Goal: Task Accomplishment & Management: Use online tool/utility

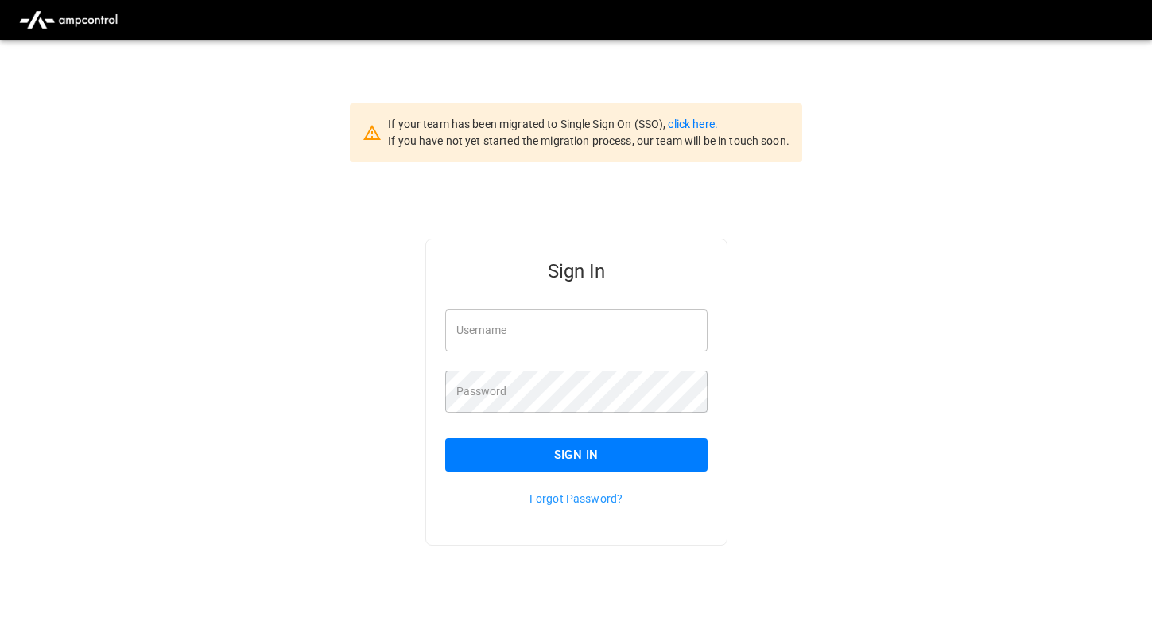
type input "*********"
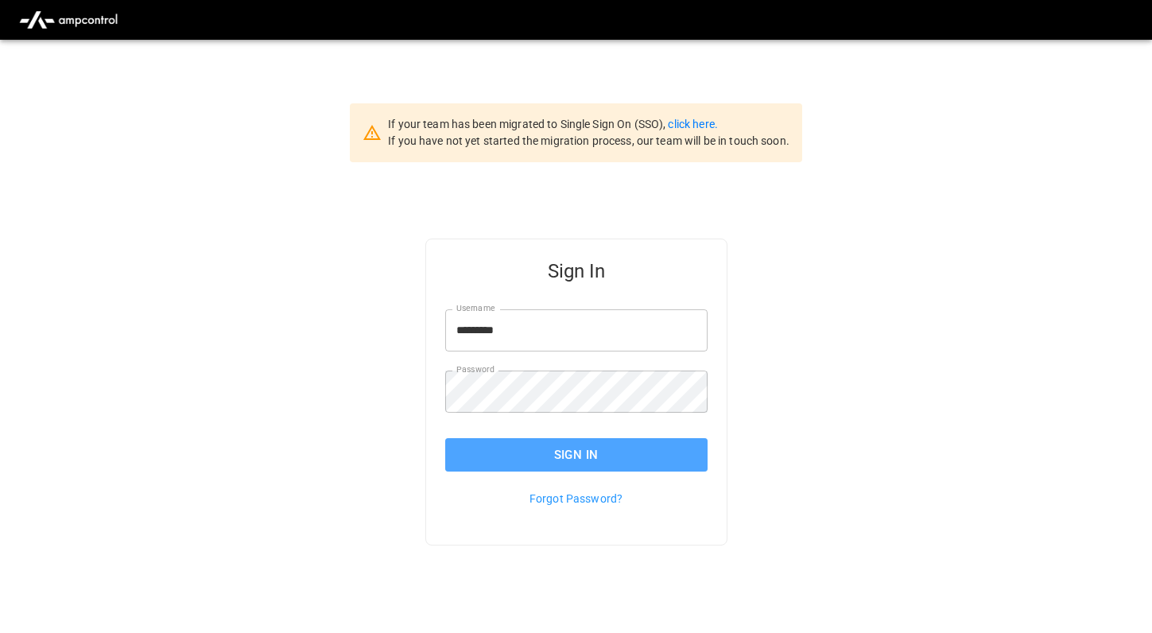
click at [514, 448] on button "Sign In" at bounding box center [576, 454] width 262 height 33
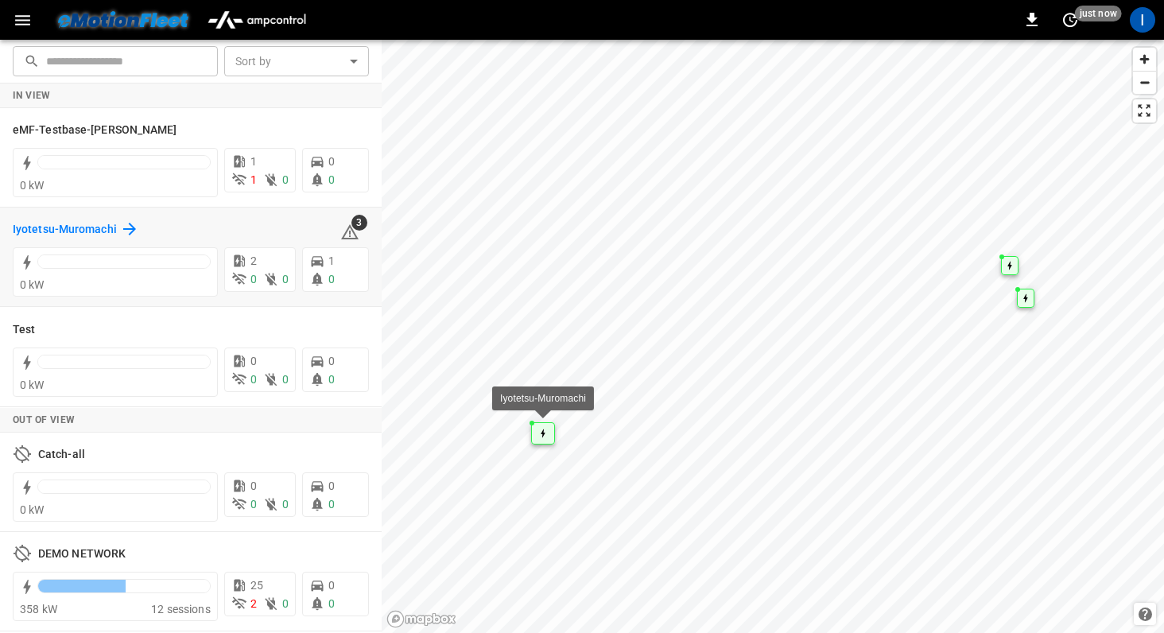
click at [90, 229] on h6 "Iyotetsu-Muromachi" at bounding box center [65, 229] width 104 height 17
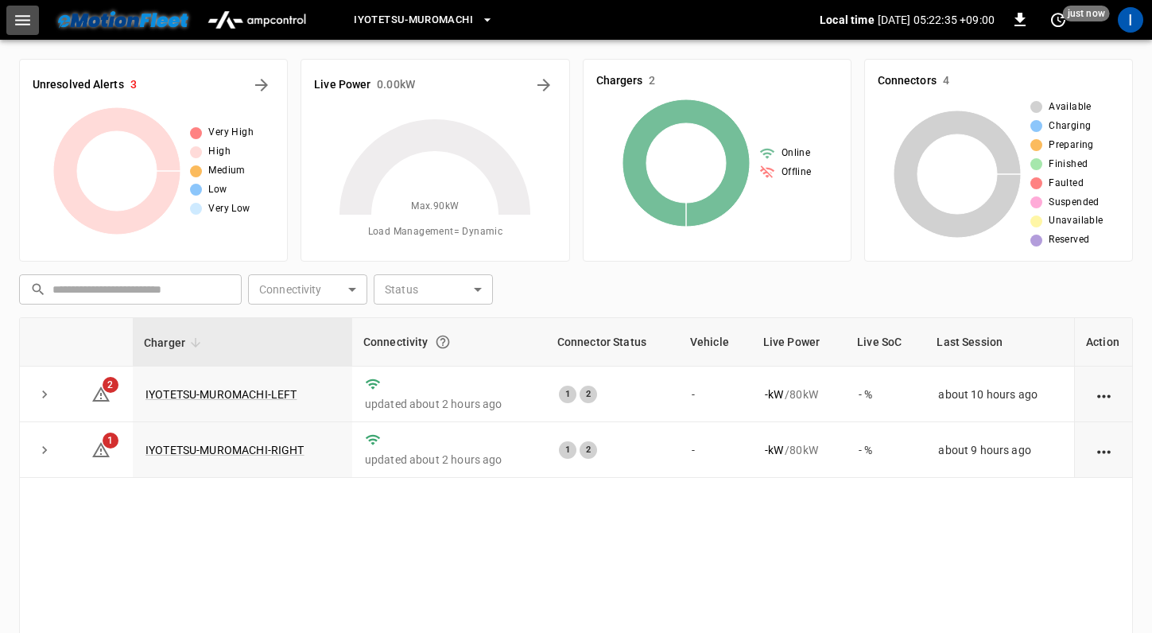
click at [18, 12] on icon "button" at bounding box center [23, 20] width 20 height 20
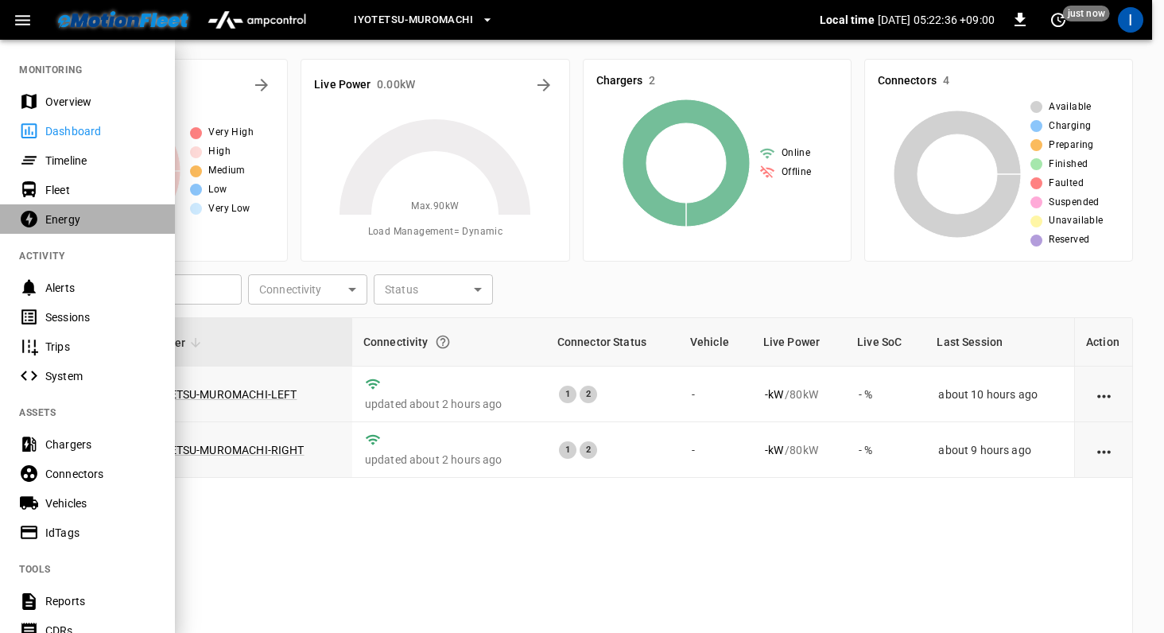
click at [72, 224] on div "Energy" at bounding box center [100, 219] width 110 height 16
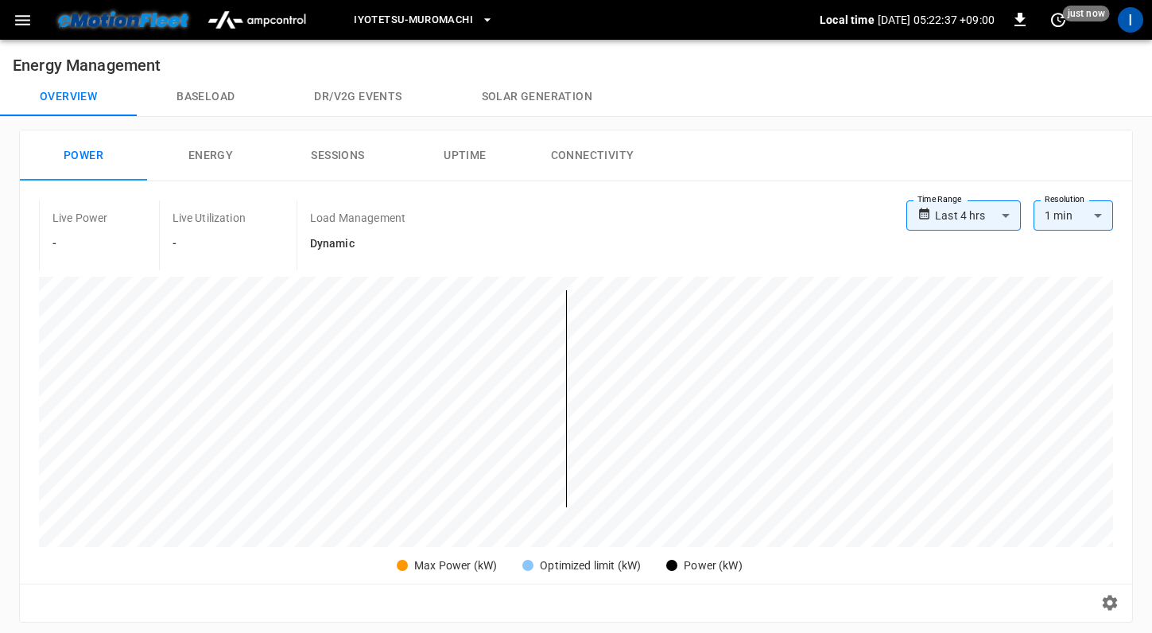
click at [215, 102] on button "Baseload" at bounding box center [205, 97] width 137 height 38
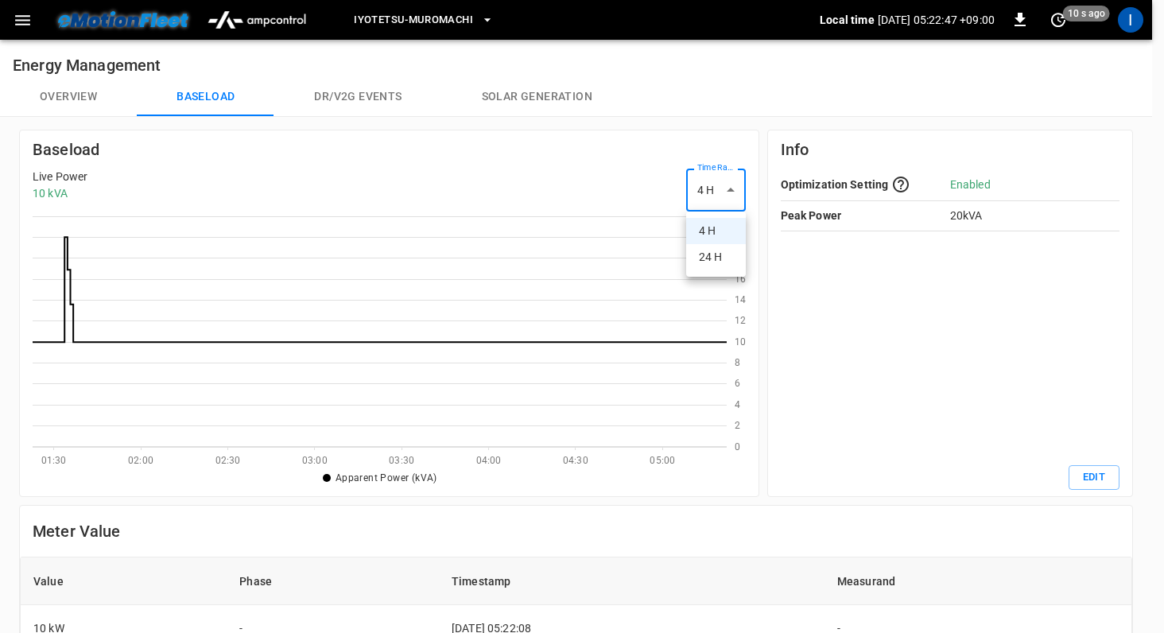
click at [732, 197] on body "Iyotetsu-[GEOGRAPHIC_DATA] Local time [DATE] 05:22:47 +09:00 0 10 s ago I Energ…" at bounding box center [582, 528] width 1164 height 1056
click at [734, 250] on li "24 H" at bounding box center [716, 257] width 60 height 26
type input "***"
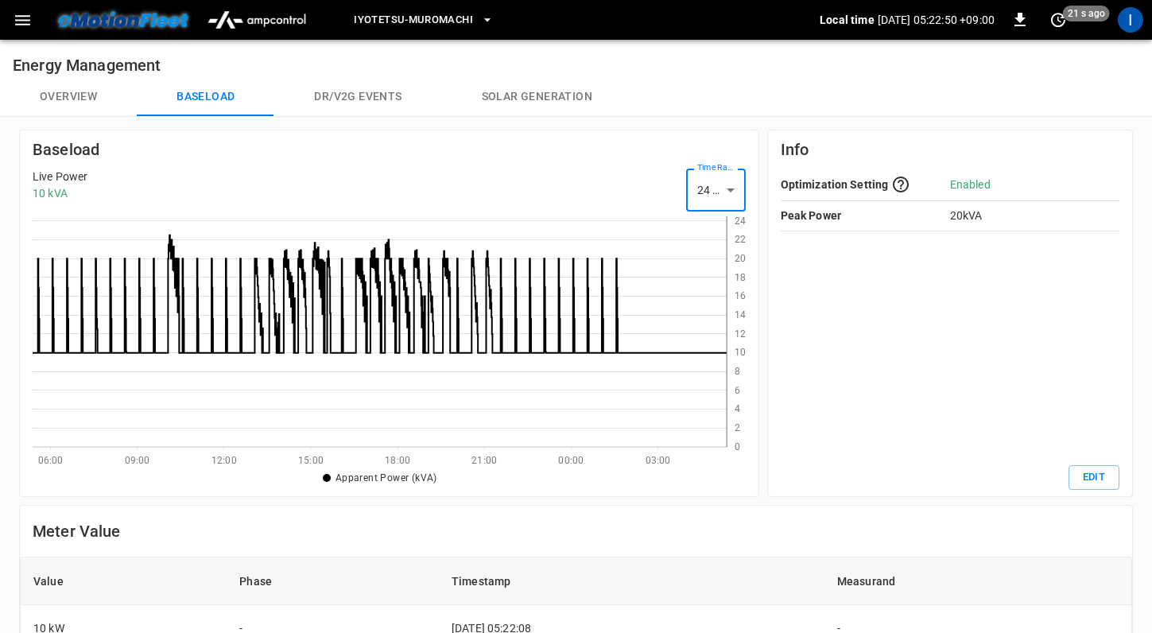
scroll to position [219, 682]
click at [70, 106] on button "Overview" at bounding box center [68, 97] width 137 height 38
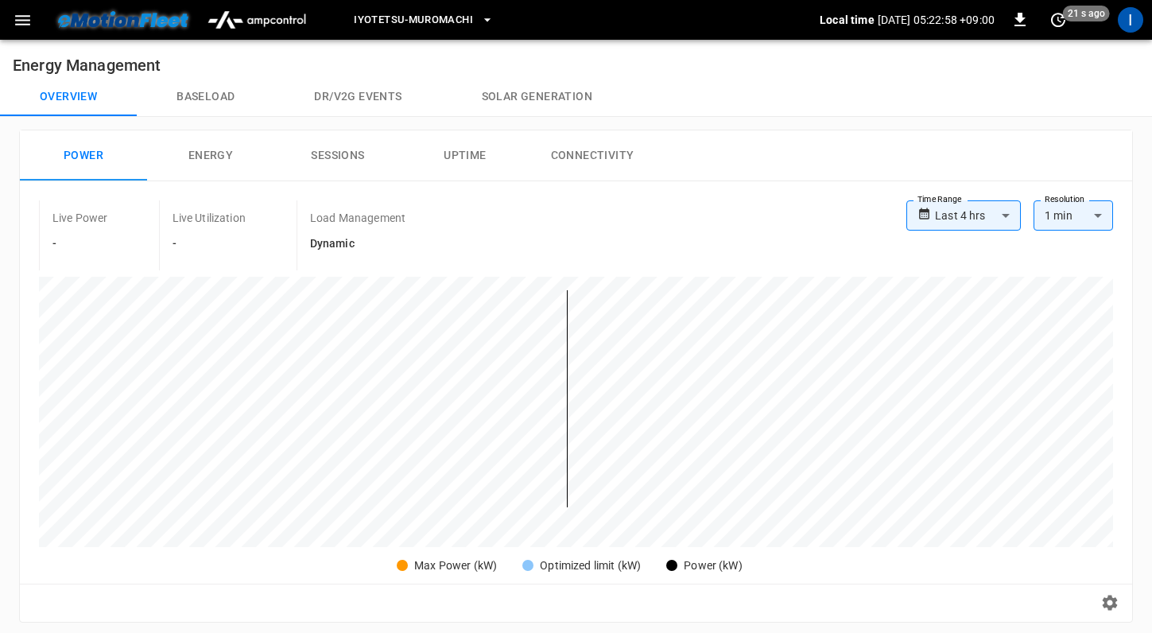
click at [348, 165] on button "Sessions" at bounding box center [337, 155] width 127 height 51
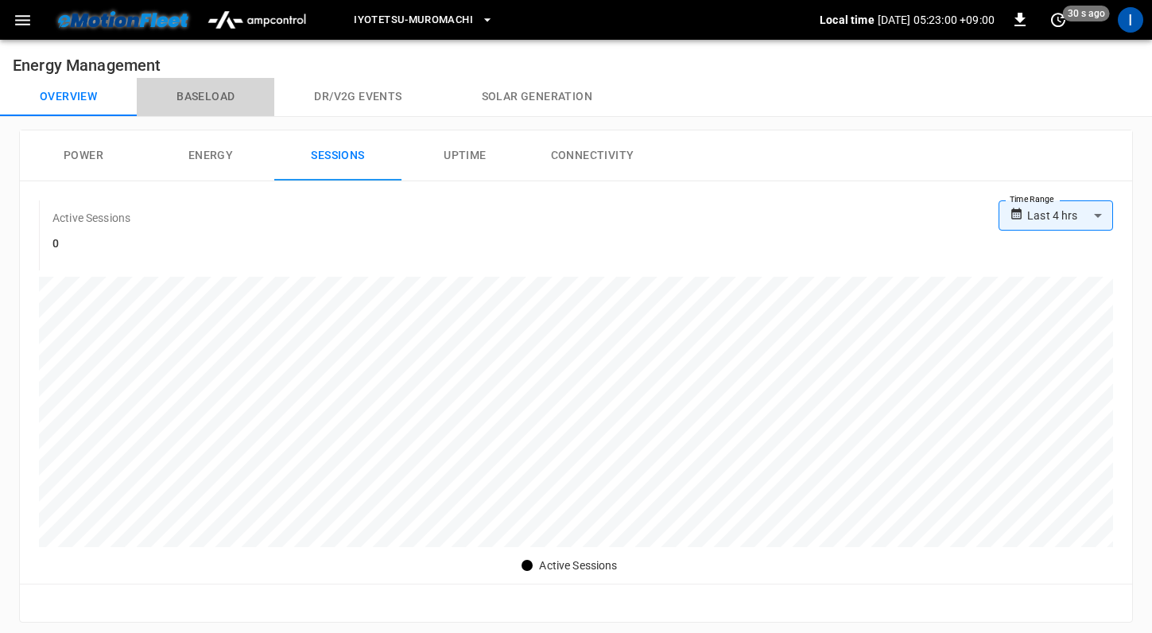
click at [215, 95] on button "Baseload" at bounding box center [205, 97] width 137 height 38
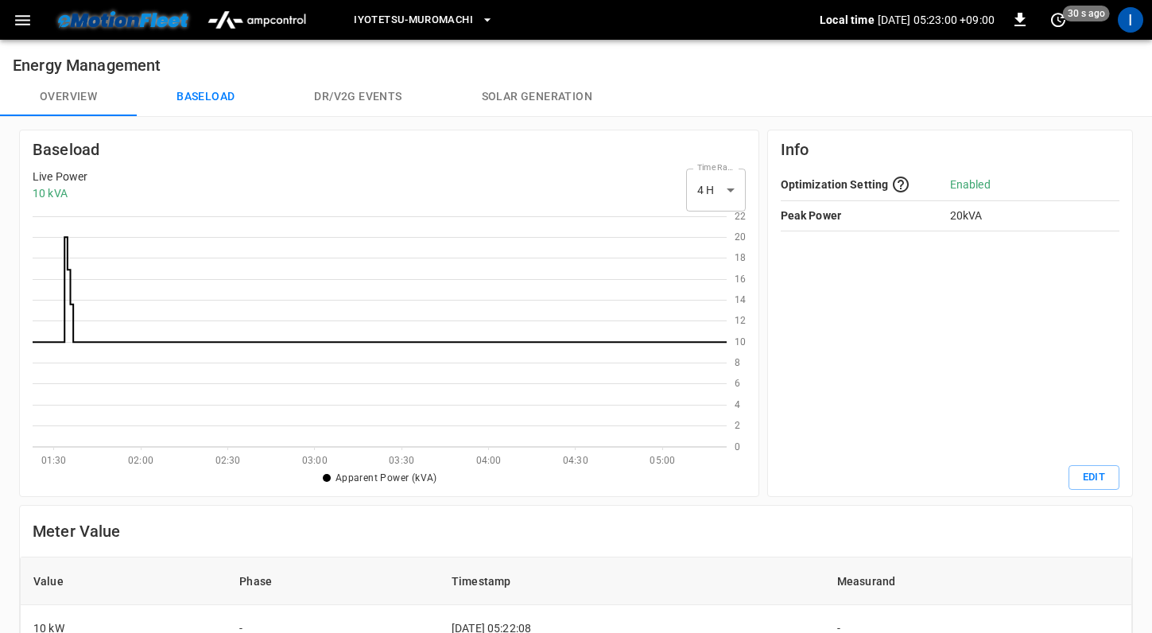
type input "**"
click at [76, 91] on button "Overview" at bounding box center [68, 97] width 137 height 38
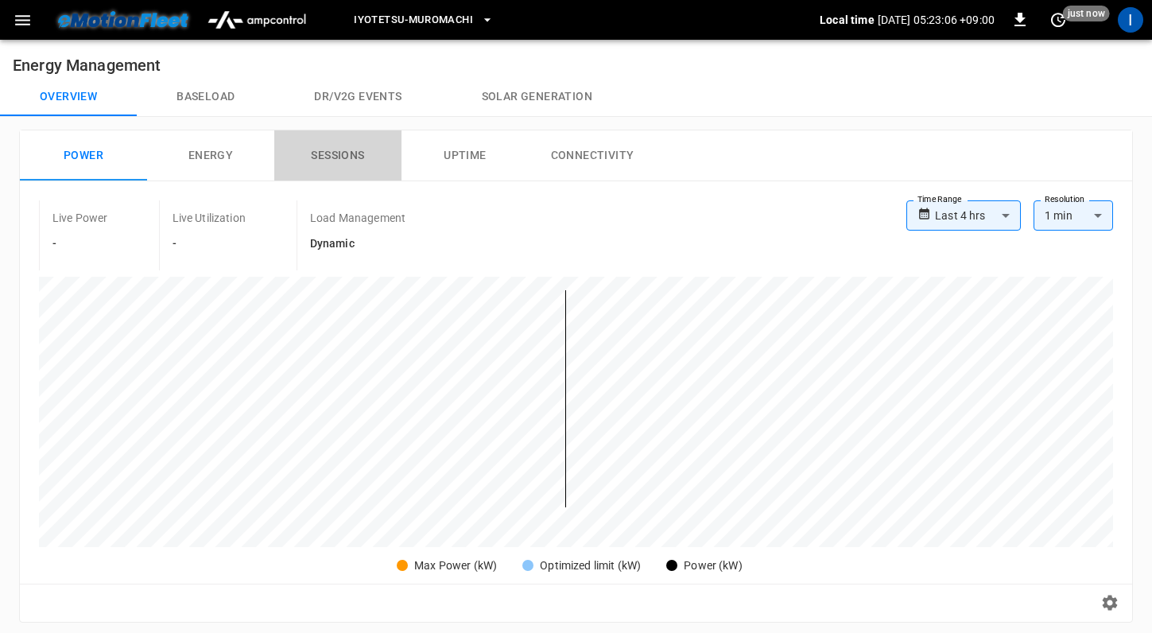
click at [345, 160] on button "Sessions" at bounding box center [337, 155] width 127 height 51
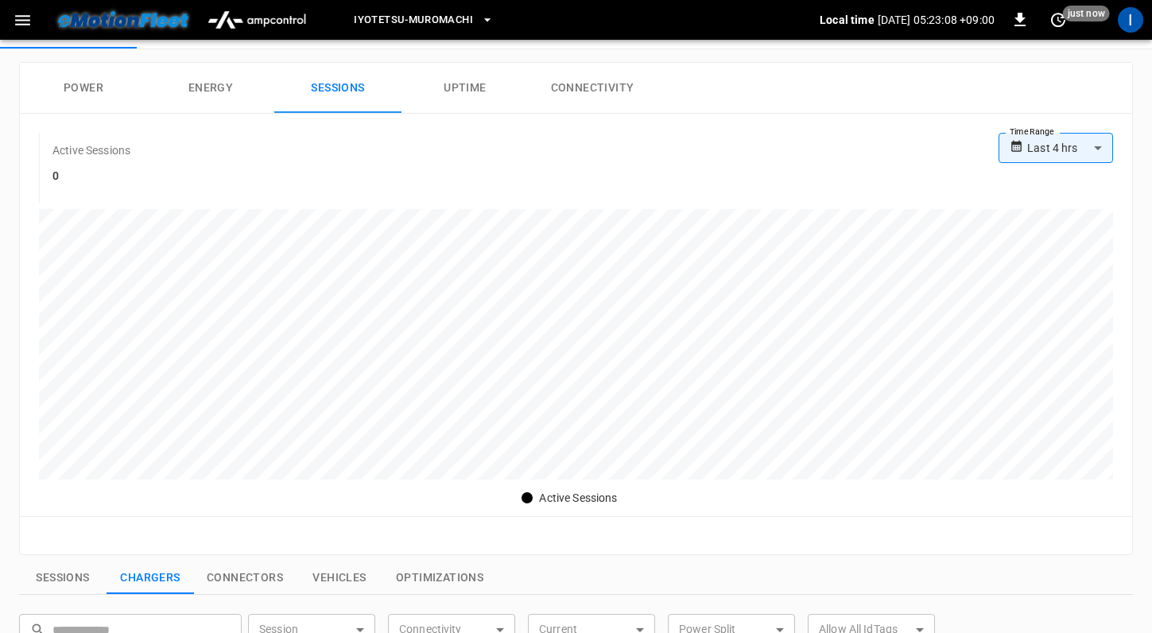
scroll to position [18, 0]
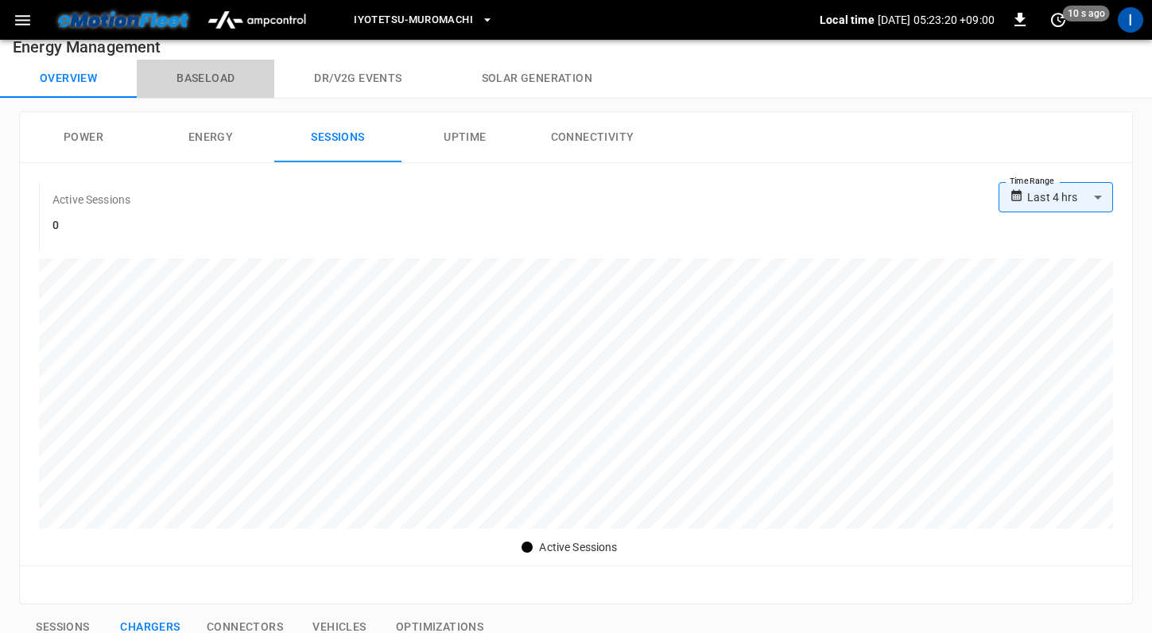
click at [211, 79] on button "Baseload" at bounding box center [205, 79] width 137 height 38
